Goal: Information Seeking & Learning: Learn about a topic

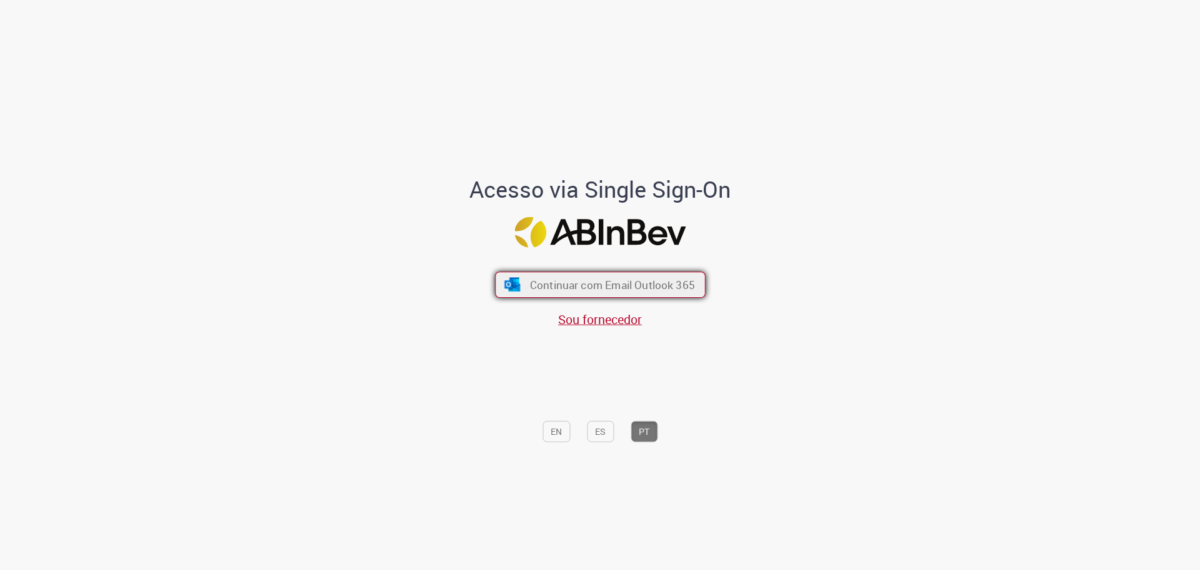
click at [654, 287] on span "Continuar com Email Outlook 365" at bounding box center [612, 284] width 165 height 14
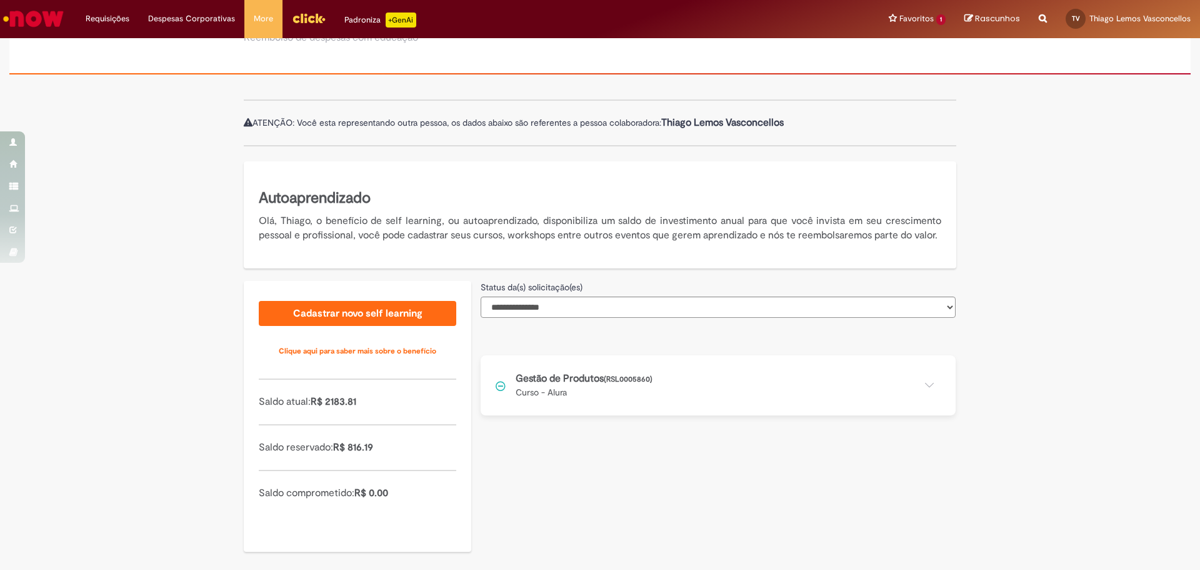
scroll to position [105, 0]
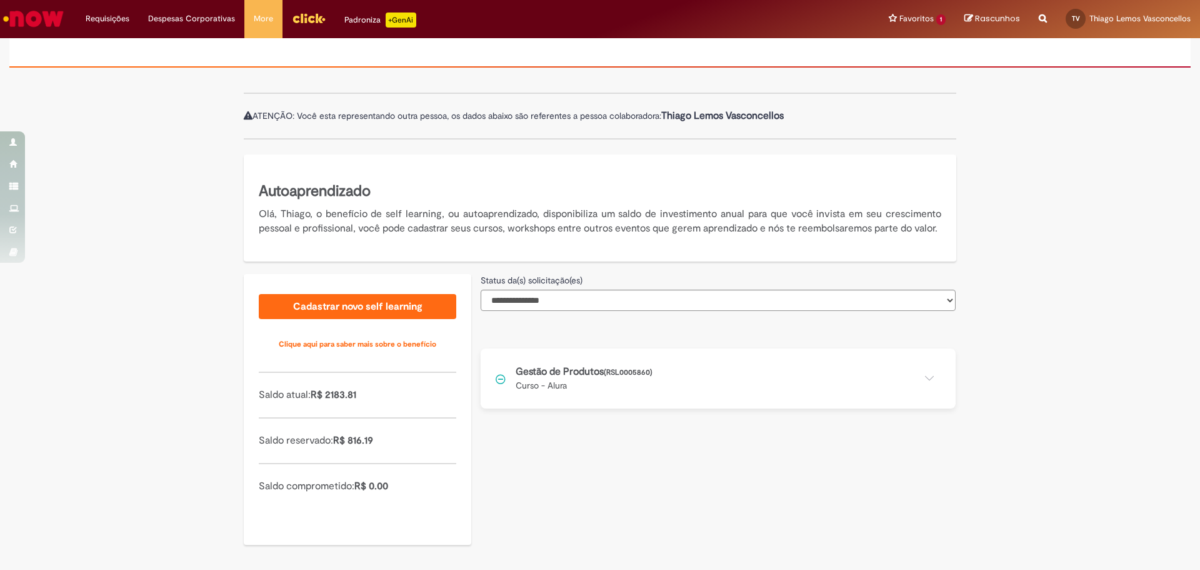
click at [925, 376] on button at bounding box center [718, 378] width 475 height 60
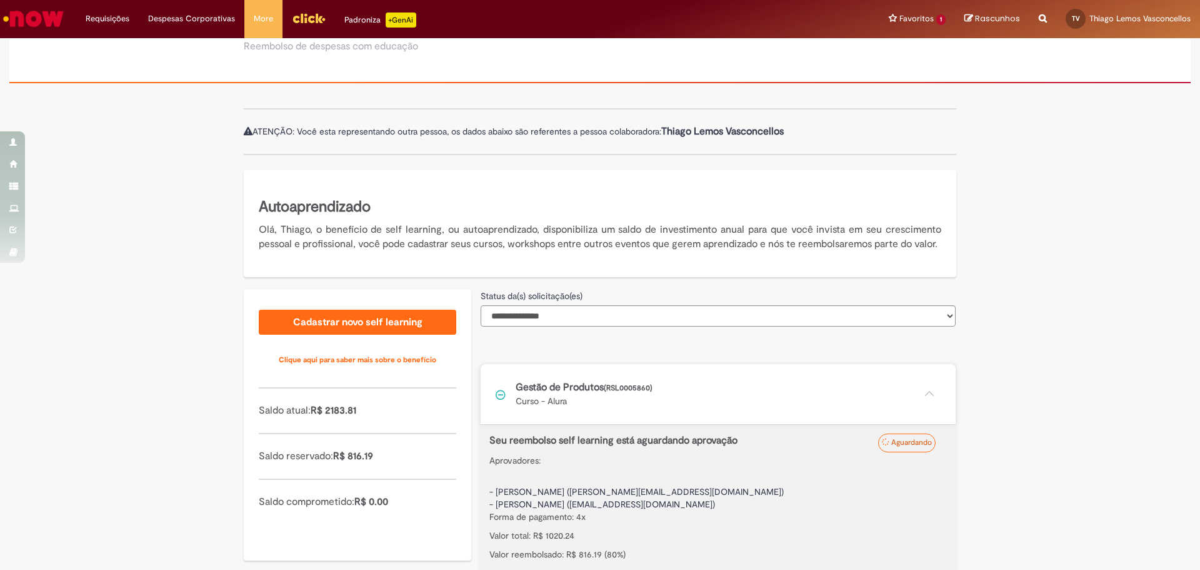
scroll to position [0, 0]
